Goal: Task Accomplishment & Management: Complete application form

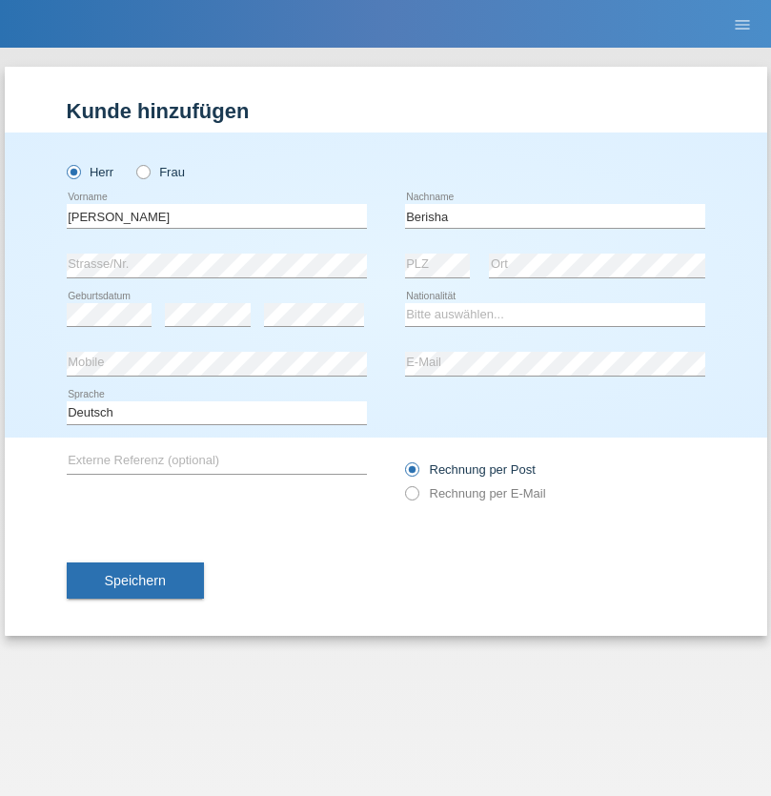
type input "Berisha"
select select "XK"
select select "C"
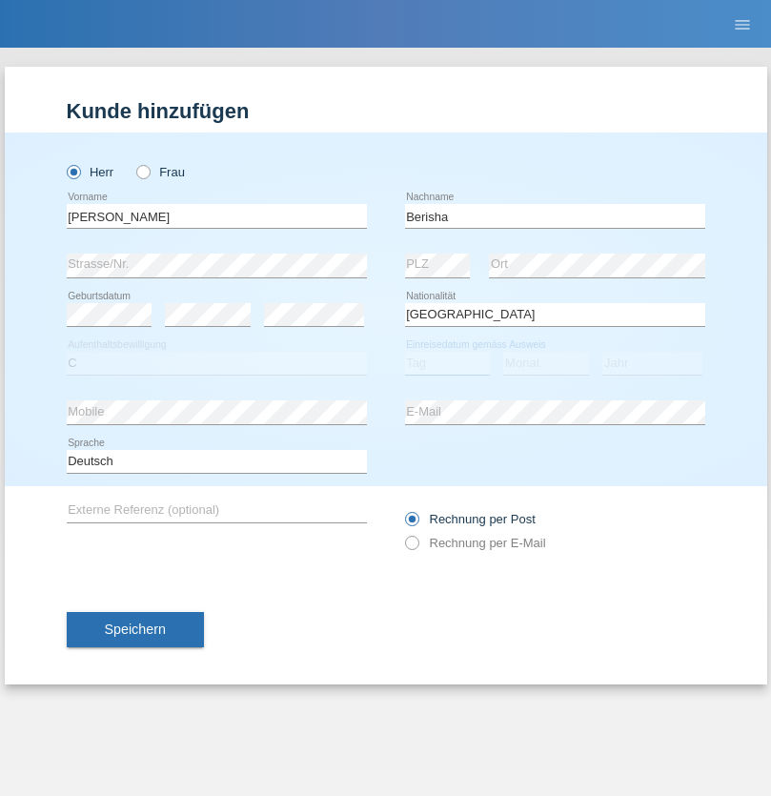
select select "17"
select select "01"
select select "1992"
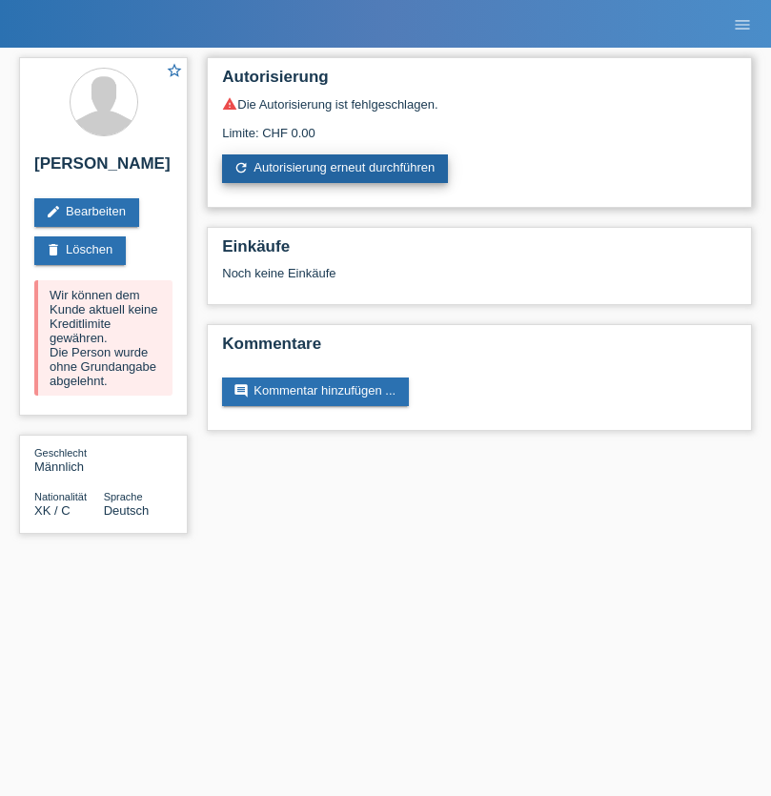
click at [336, 169] on link "refresh Autorisierung erneut durchführen" at bounding box center [335, 168] width 226 height 29
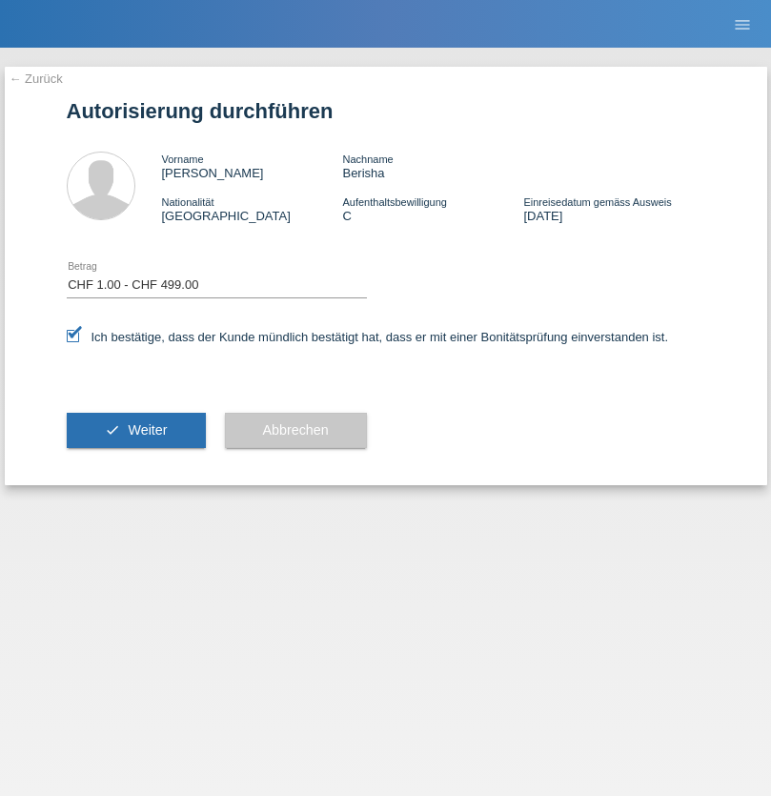
select select "1"
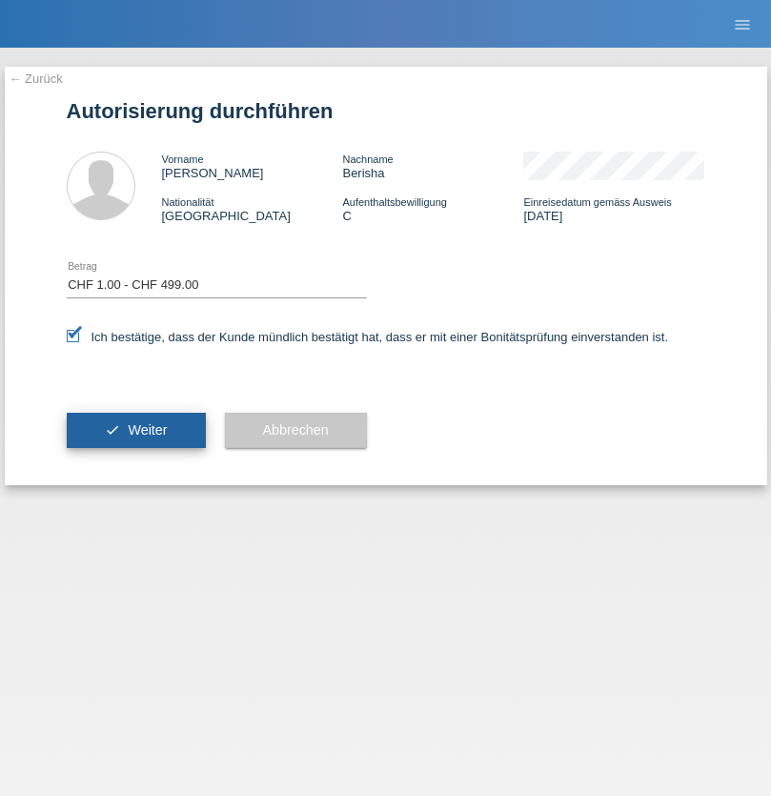
click at [135, 430] on span "Weiter" at bounding box center [147, 429] width 39 height 15
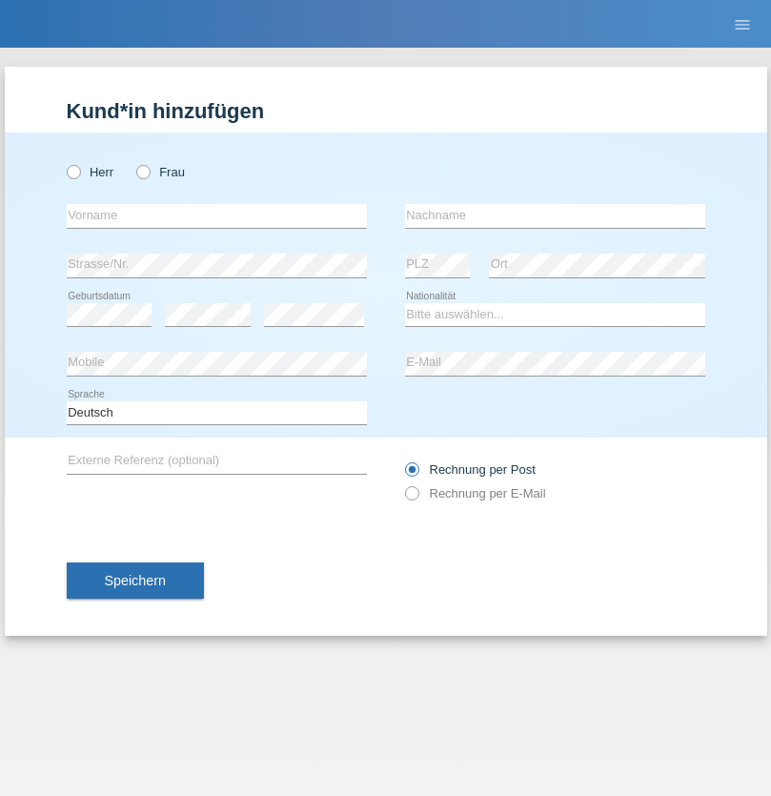
radio input "true"
click at [216, 215] on input "text" at bounding box center [217, 216] width 300 height 24
type input "Lirim"
click at [555, 215] on input "text" at bounding box center [555, 216] width 300 height 24
type input "Berisha"
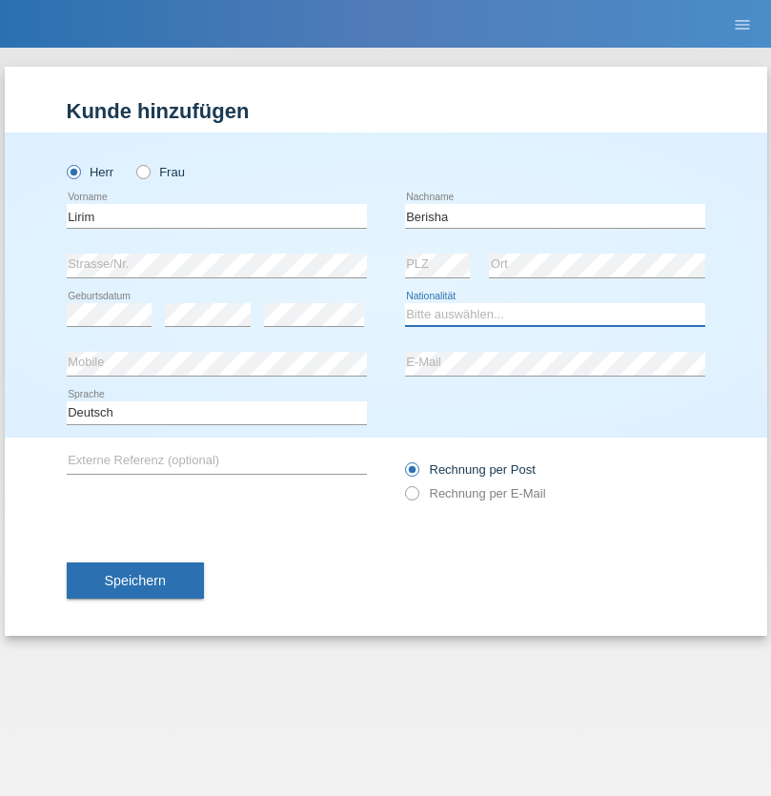
select select "CH"
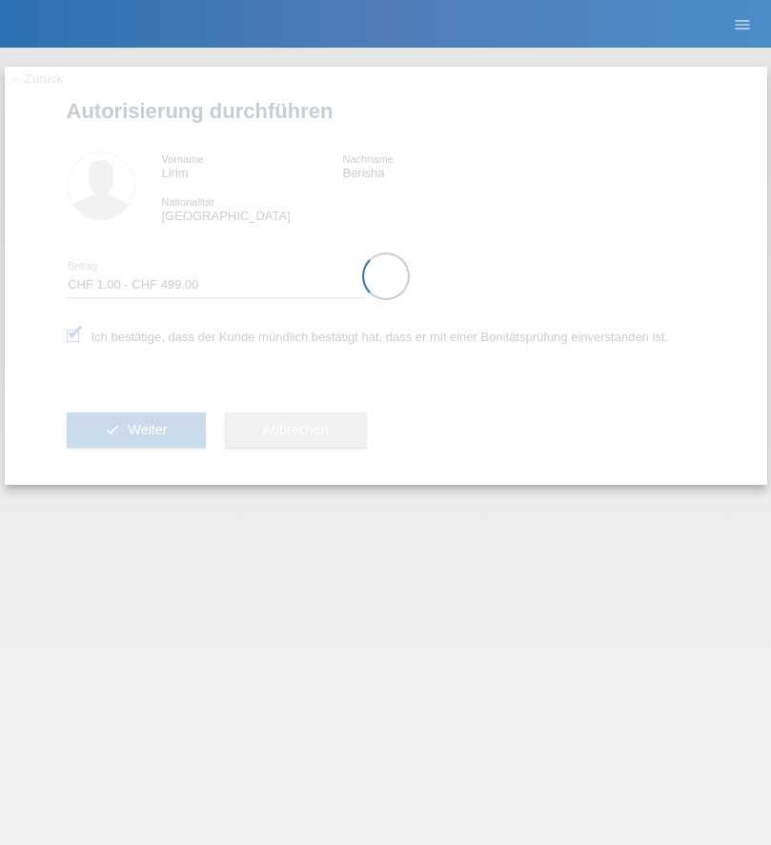
select select "1"
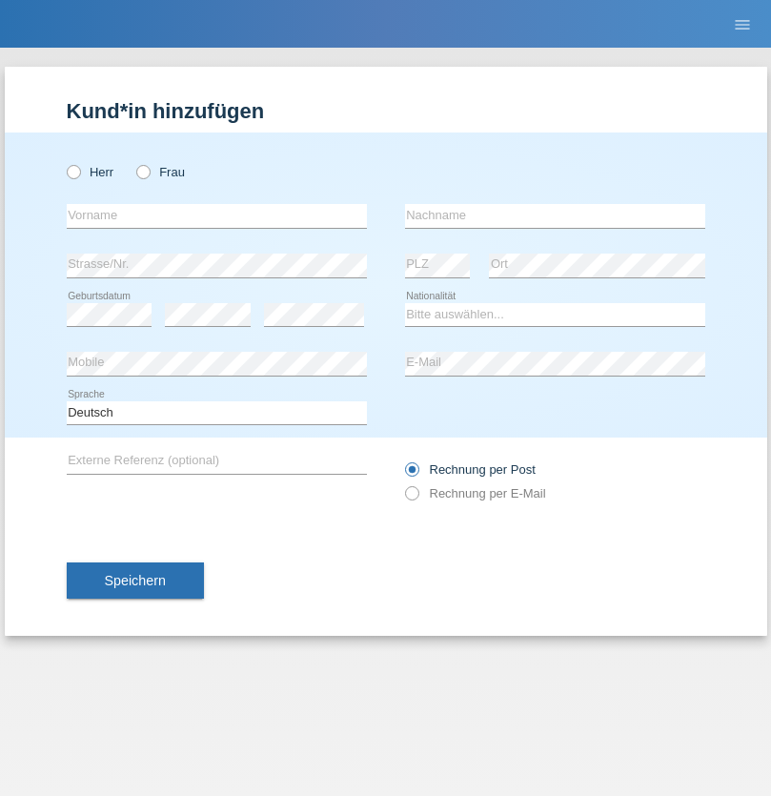
radio input "true"
click at [216, 215] on input "text" at bounding box center [217, 216] width 300 height 24
type input "Lulzim"
click at [555, 215] on input "text" at bounding box center [555, 216] width 300 height 24
type input "Berisha"
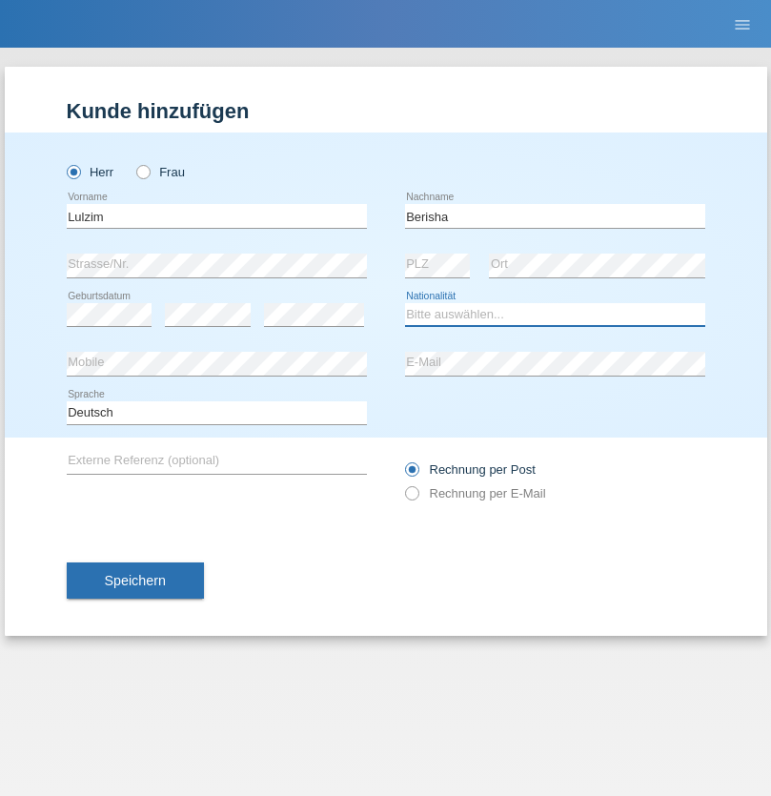
select select "XK"
select select "C"
select select "17"
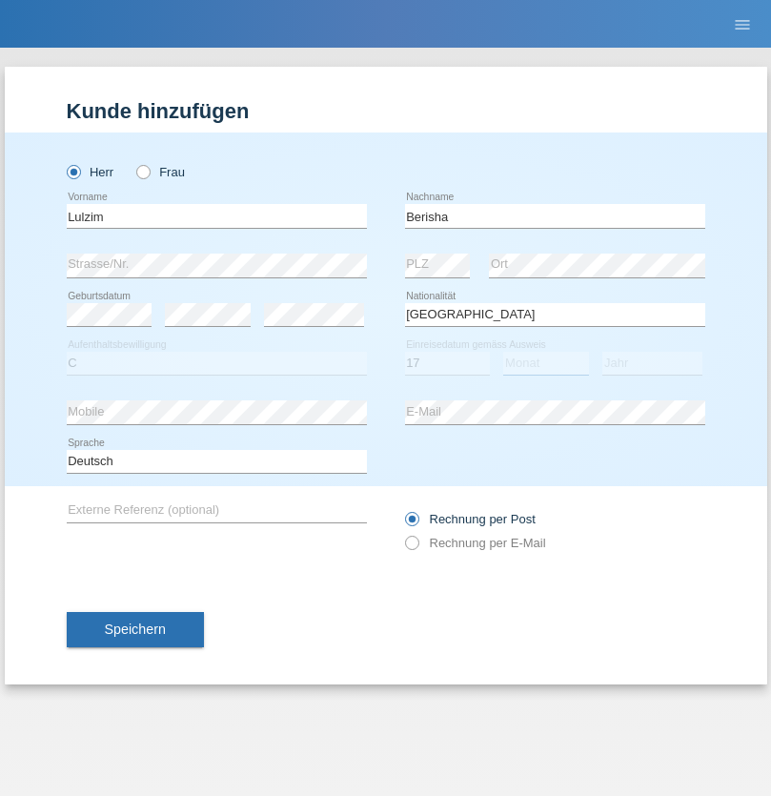
select select "01"
select select "1992"
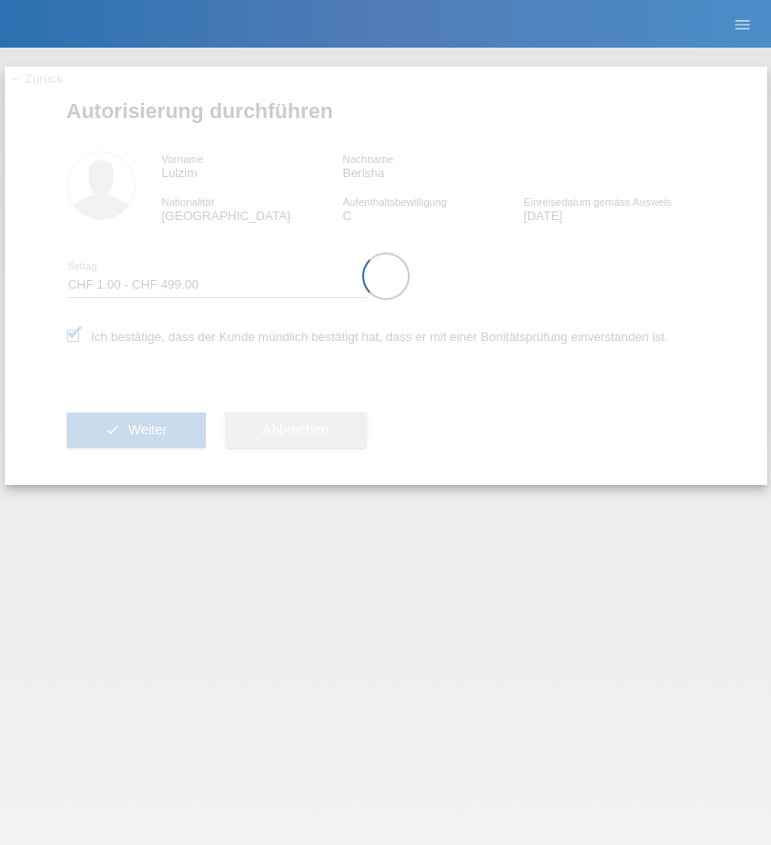
select select "1"
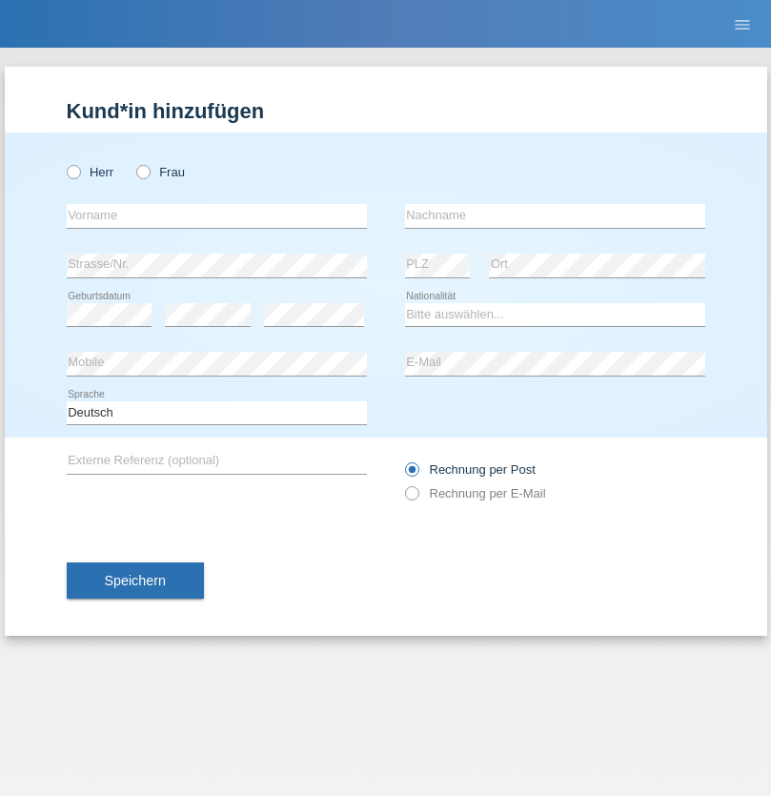
radio input "true"
click at [216, 215] on input "text" at bounding box center [217, 216] width 300 height 24
type input "naime"
click at [555, 215] on input "text" at bounding box center [555, 216] width 300 height 24
type input "llugiqi"
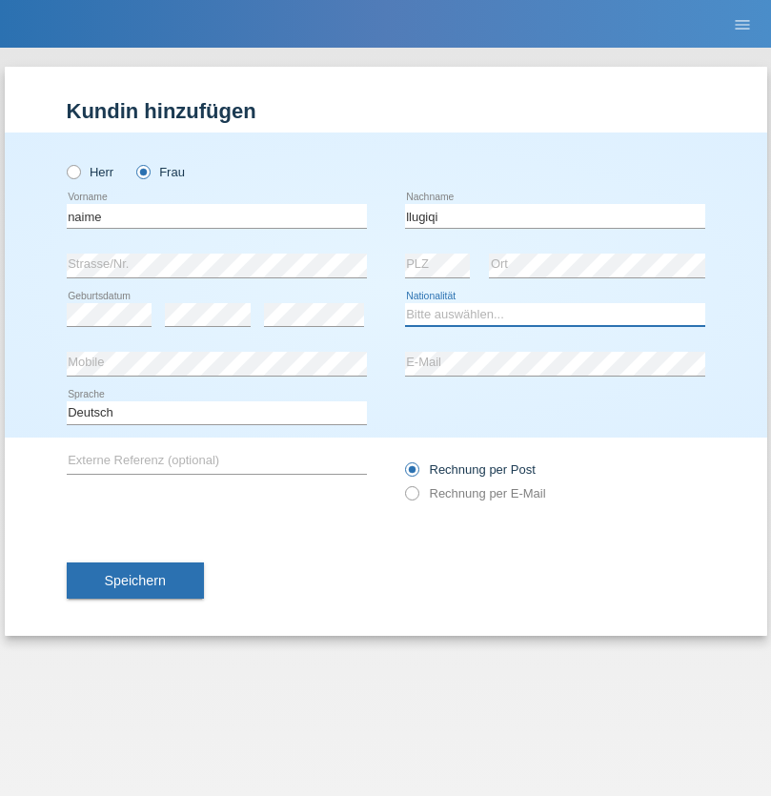
select select "CH"
radio input "true"
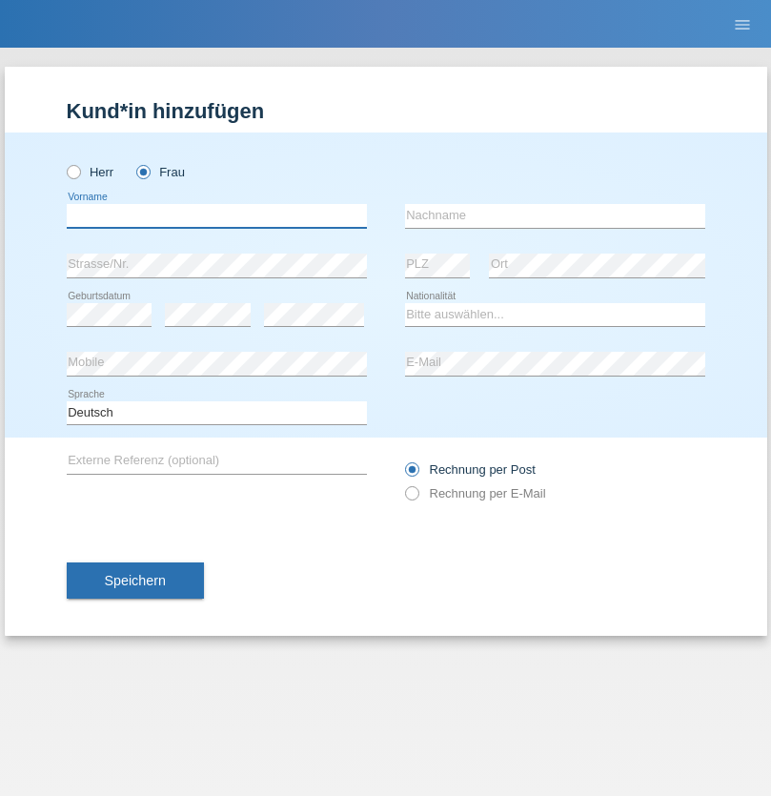
click at [216, 215] on input "text" at bounding box center [217, 216] width 300 height 24
type input "Shanas"
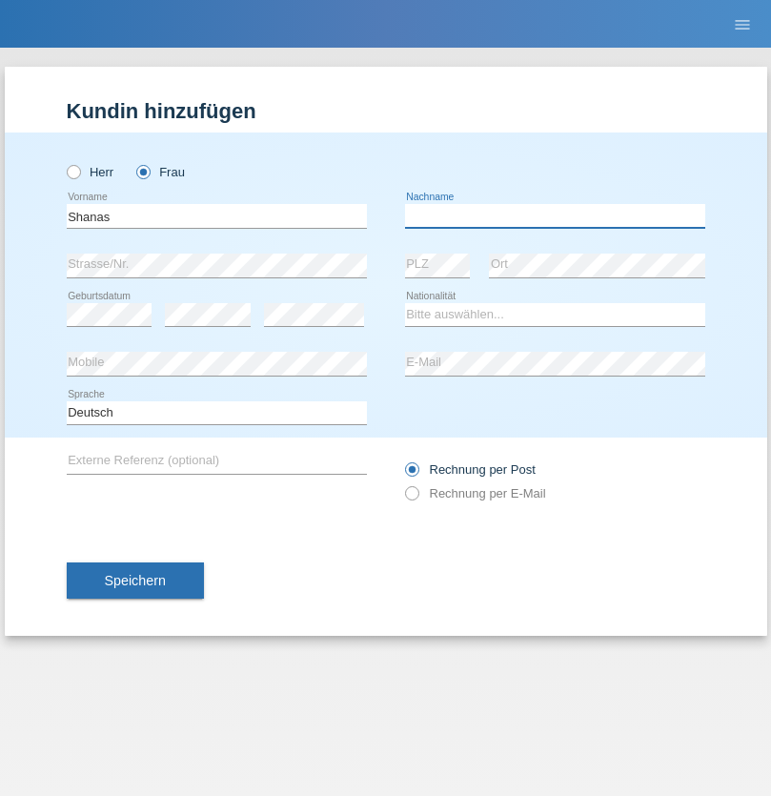
click at [555, 215] on input "text" at bounding box center [555, 216] width 300 height 24
type input "Baranati"
select select "CH"
radio input "true"
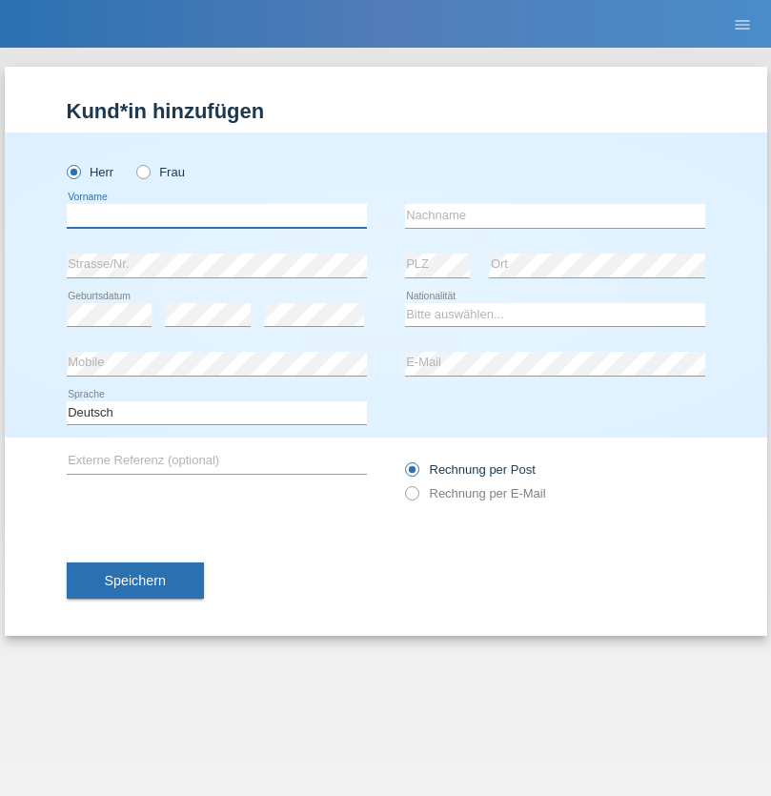
click at [216, 215] on input "text" at bounding box center [217, 216] width 300 height 24
type input "Khoshnaw"
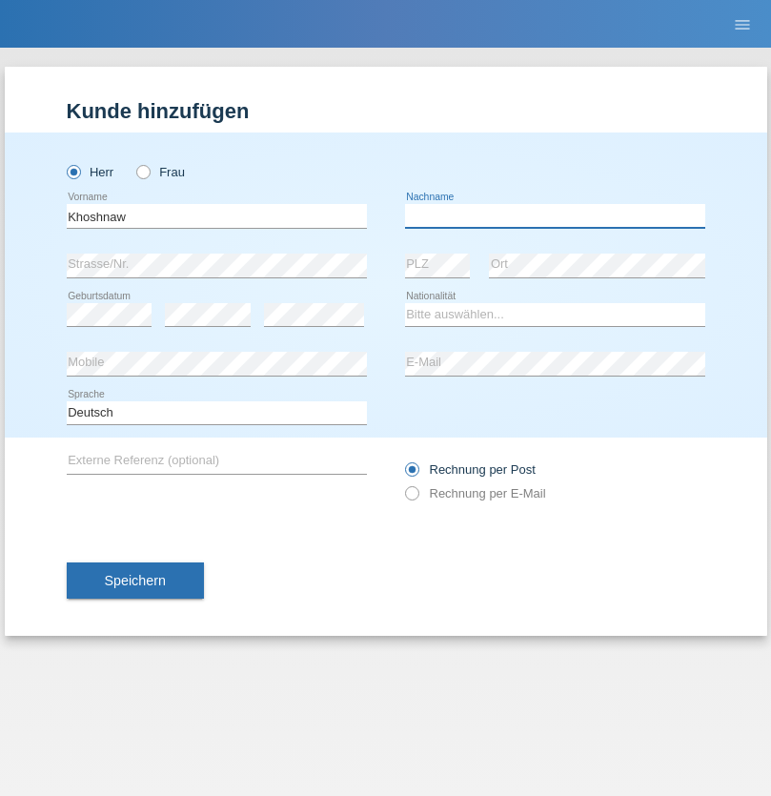
click at [555, 215] on input "text" at bounding box center [555, 216] width 300 height 24
type input "Abdulqadir"
select select "IR"
select select "C"
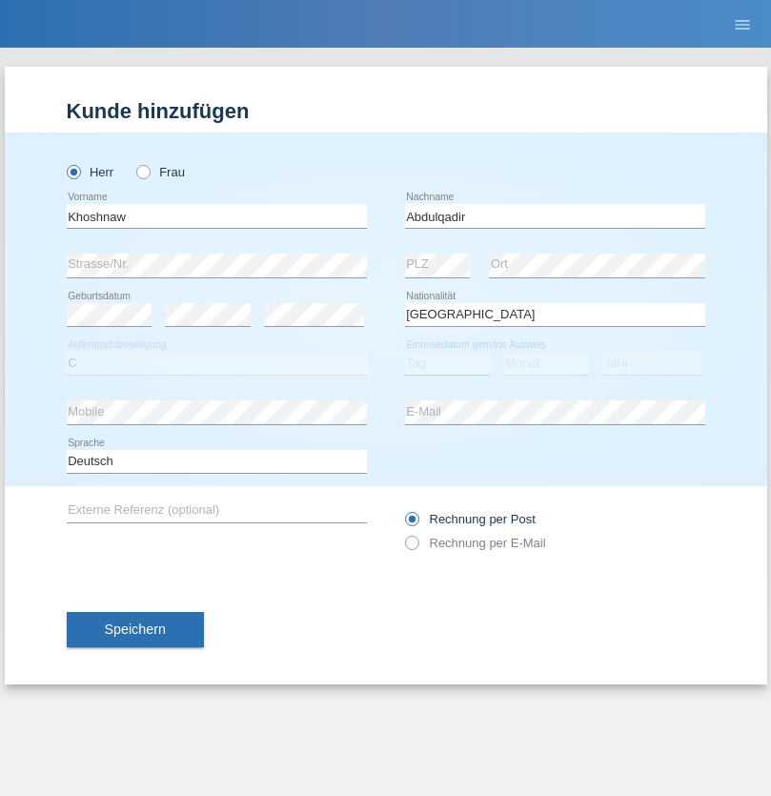
select select "03"
select select "09"
select select "2015"
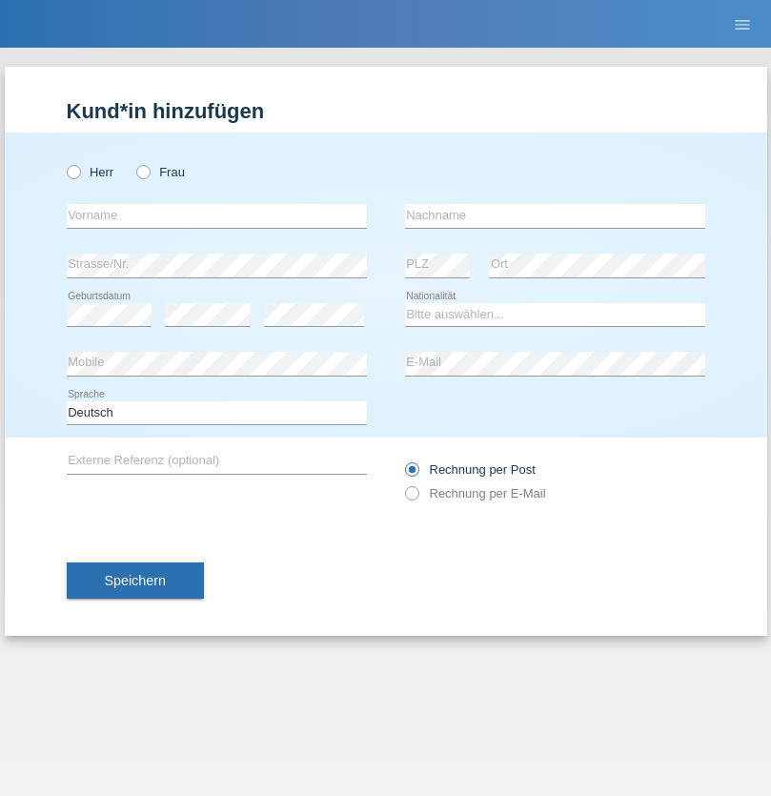
radio input "true"
click at [216, 215] on input "text" at bounding box center [217, 216] width 300 height 24
type input "[PERSON_NAME]"
click at [555, 215] on input "text" at bounding box center [555, 216] width 300 height 24
type input "Sokol"
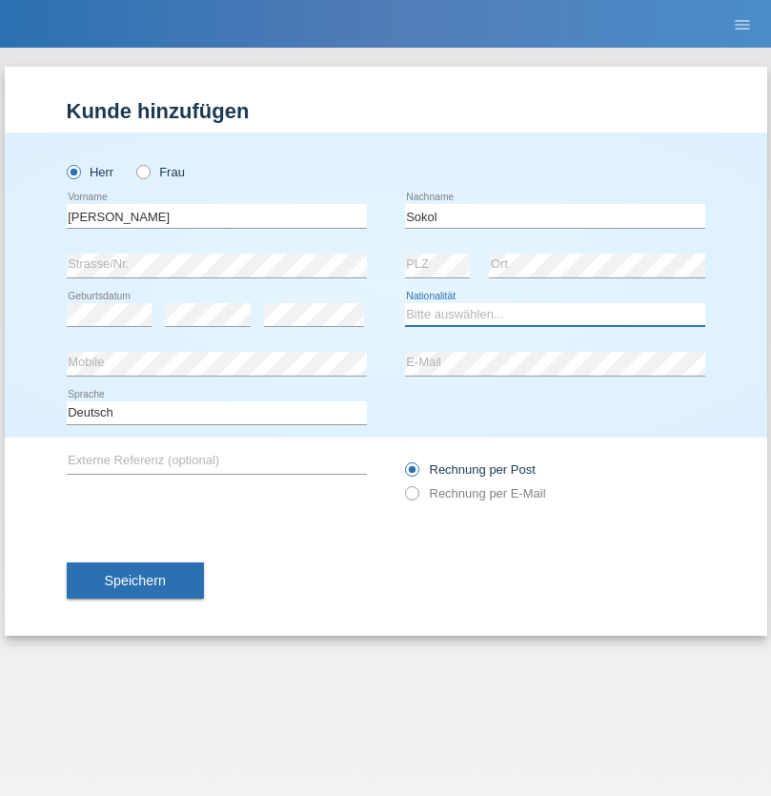
select select "XK"
select select "C"
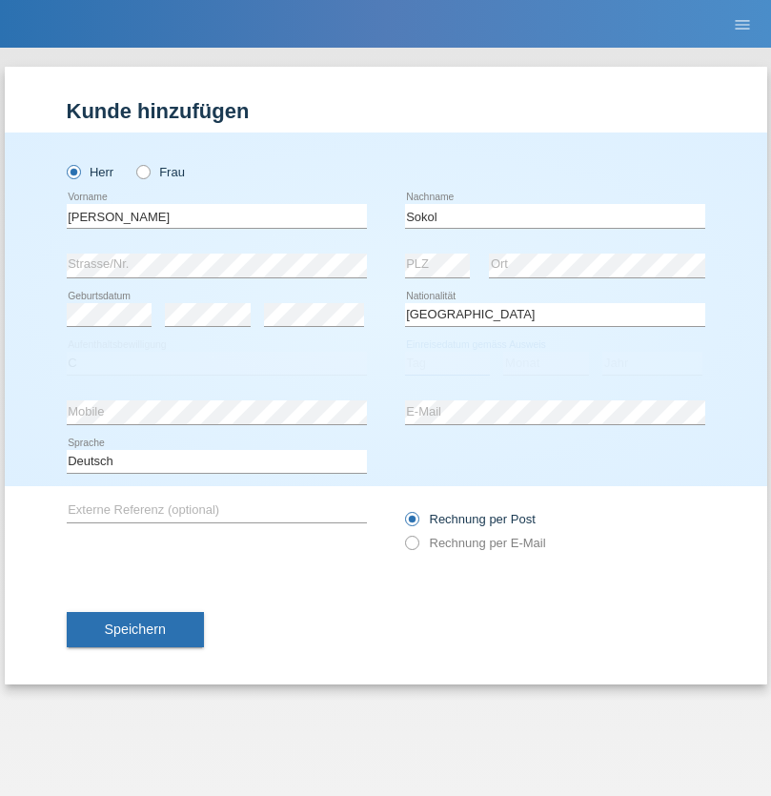
select select "02"
select select "08"
select select "1988"
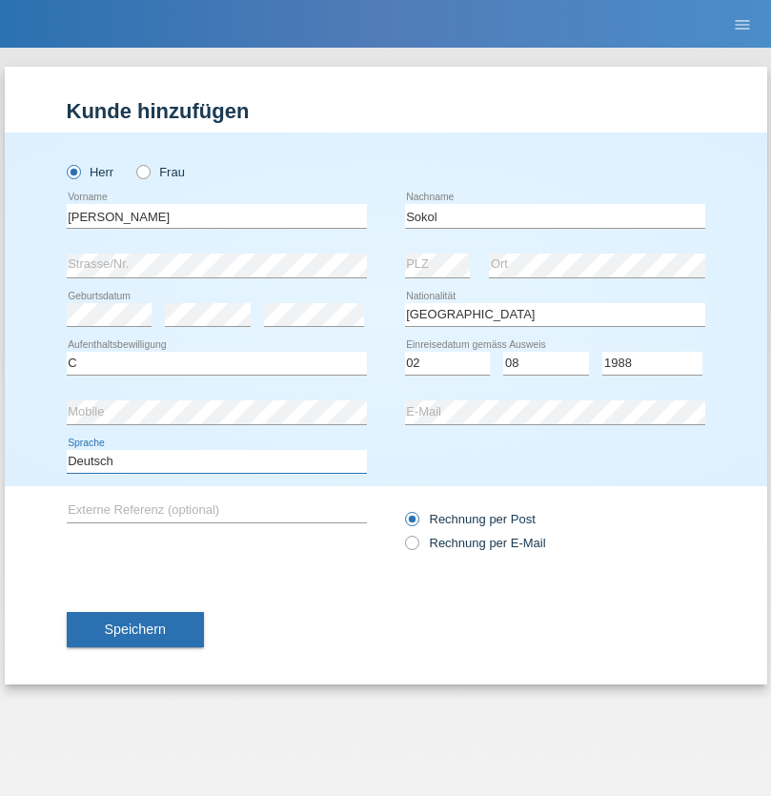
select select "en"
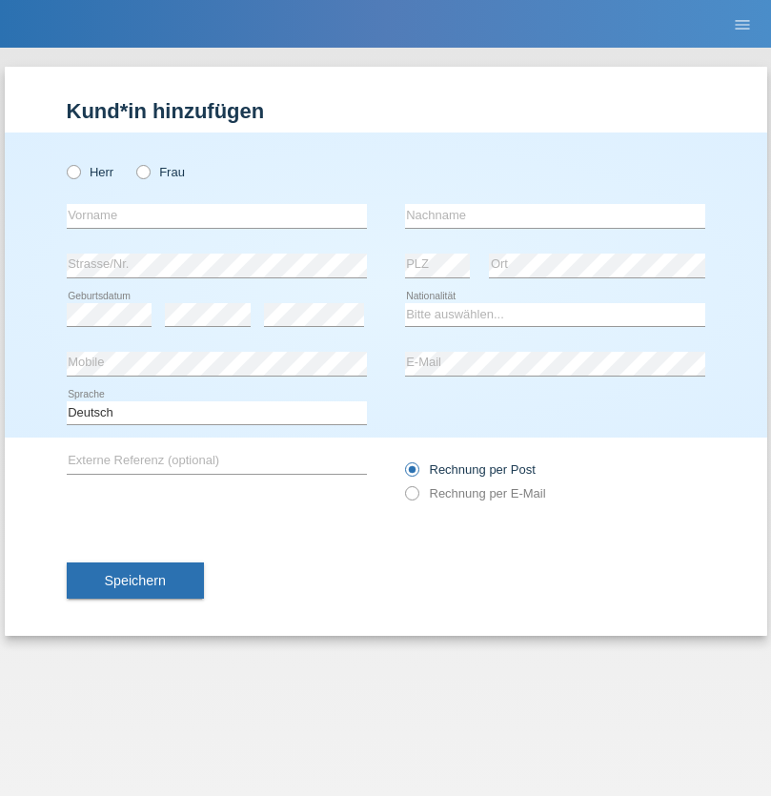
radio input "true"
click at [216, 215] on input "text" at bounding box center [217, 216] width 300 height 24
type input "Mustafa"
click at [555, 215] on input "text" at bounding box center [555, 216] width 300 height 24
type input "Sokol"
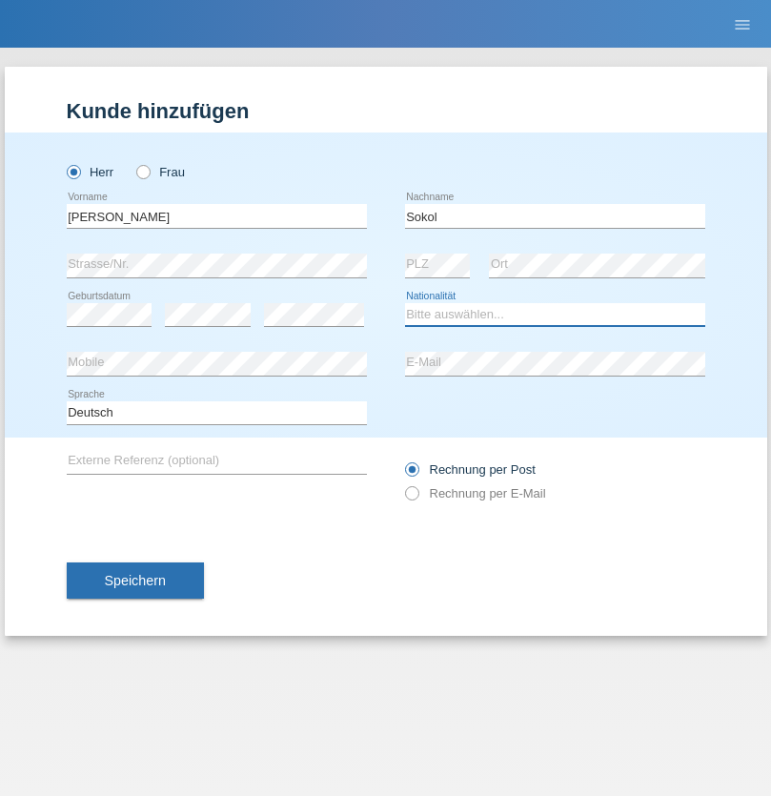
select select "XK"
select select "C"
select select "02"
select select "08"
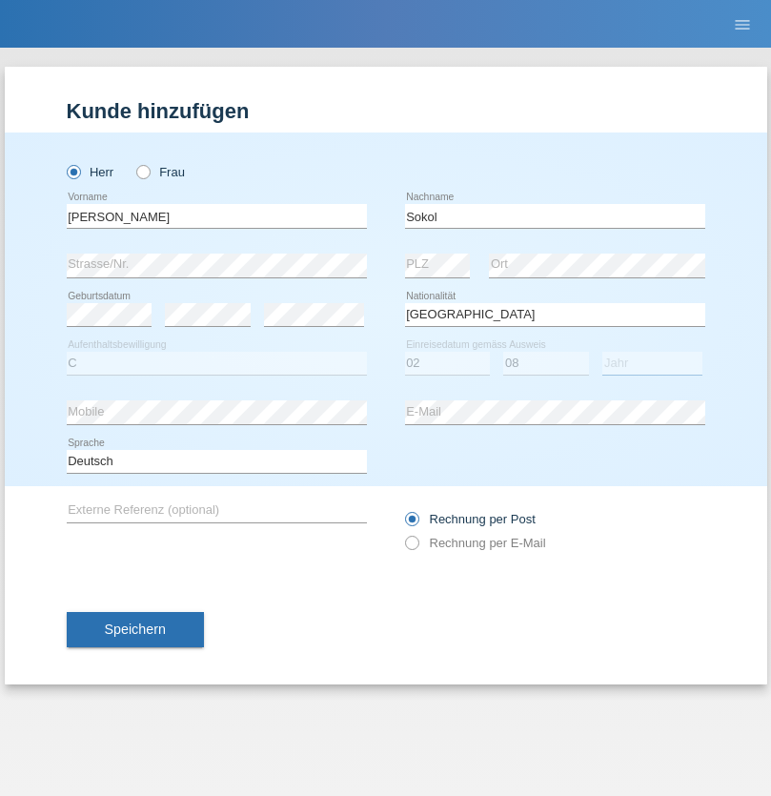
select select "1988"
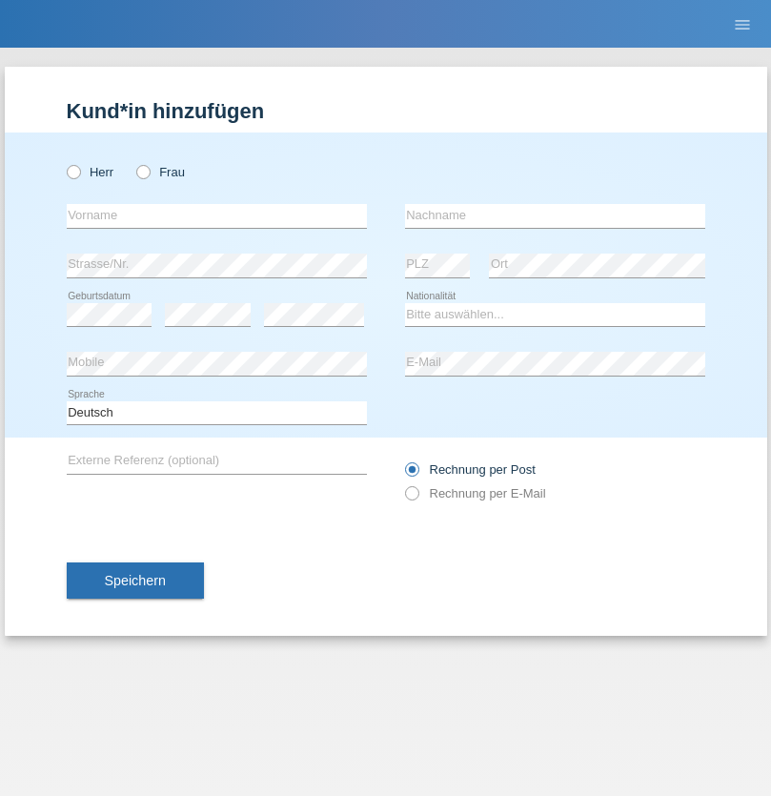
radio input "true"
click at [216, 215] on input "text" at bounding box center [217, 216] width 300 height 24
type input "[PERSON_NAME]"
click at [555, 215] on input "text" at bounding box center [555, 216] width 300 height 24
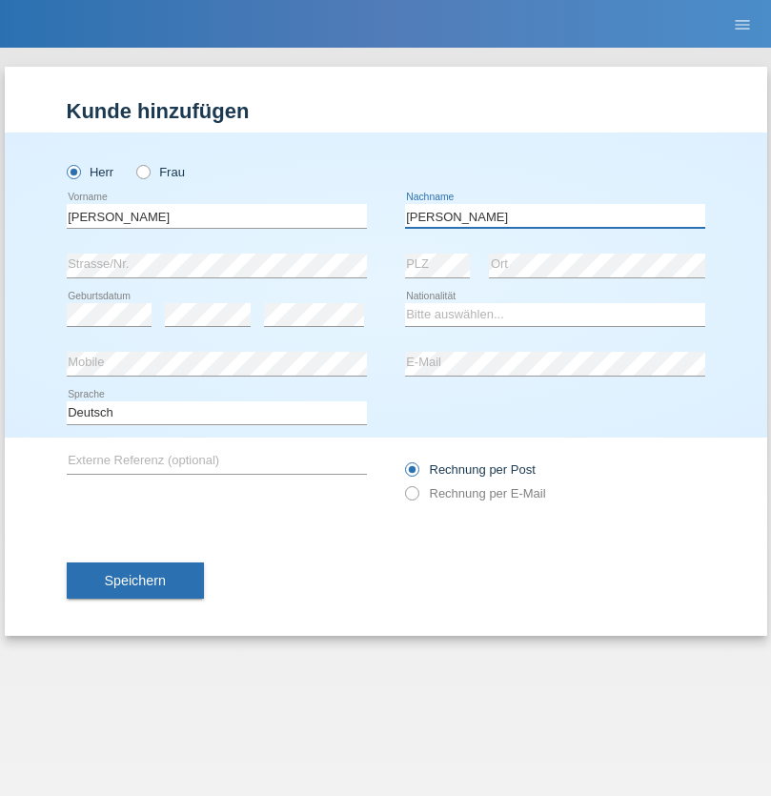
type input "[PERSON_NAME]"
select select "PL"
select select "C"
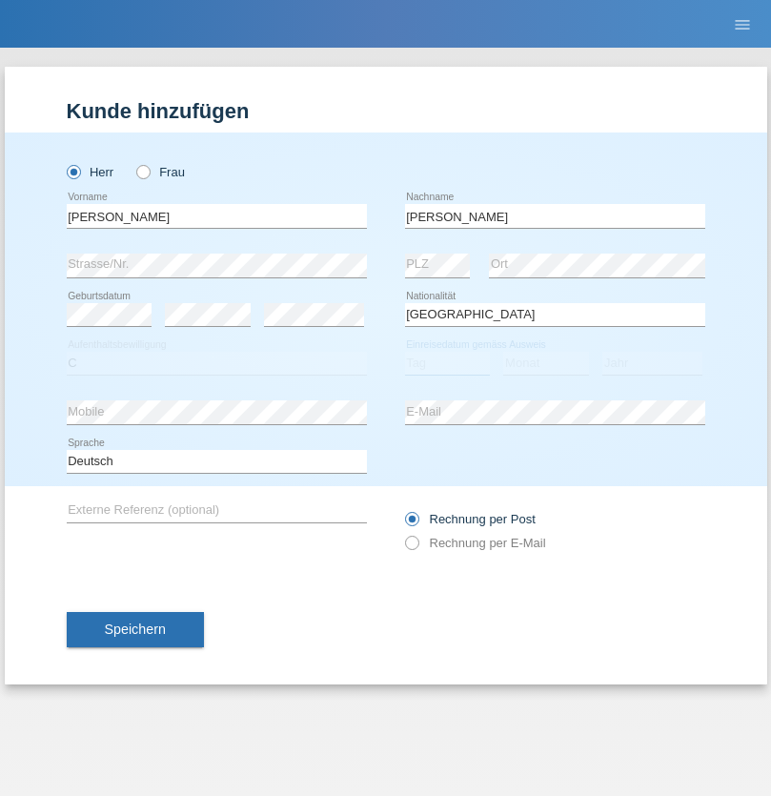
select select "11"
select select "01"
select select "2007"
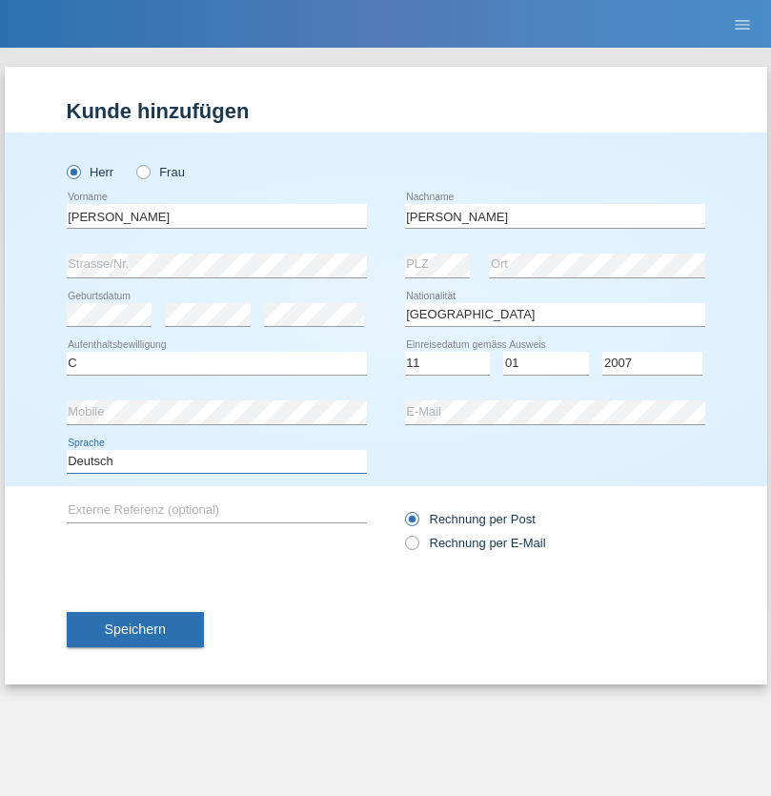
select select "en"
